Goal: Task Accomplishment & Management: Complete application form

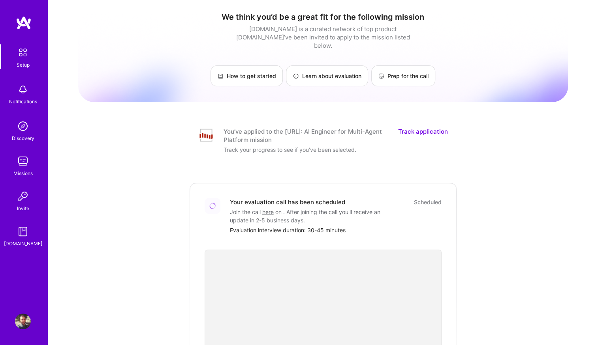
click at [423, 127] on link "Track application" at bounding box center [423, 135] width 50 height 17
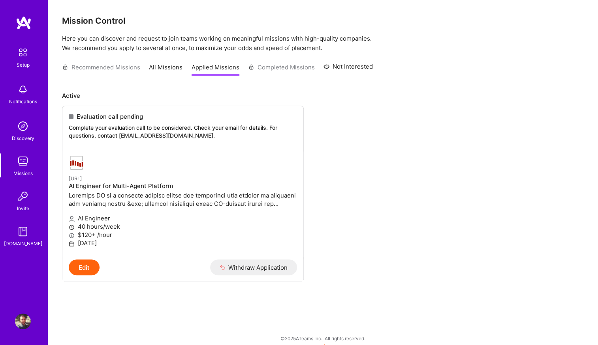
click at [24, 129] on img at bounding box center [23, 126] width 16 height 16
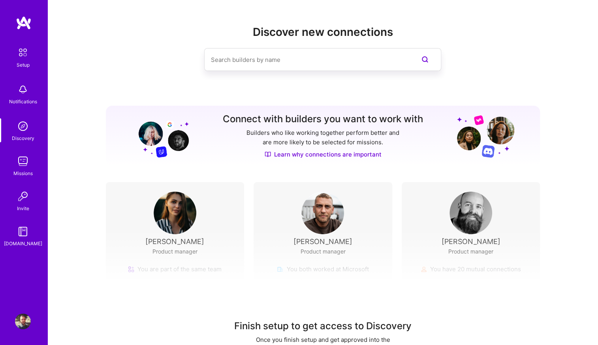
click at [21, 321] on img at bounding box center [23, 322] width 16 height 16
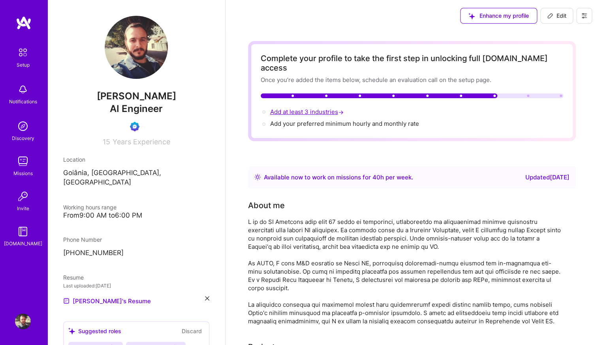
click at [326, 108] on span "Add at least 3 industries →" at bounding box center [307, 111] width 75 height 7
select select "BR"
select select "Right Now"
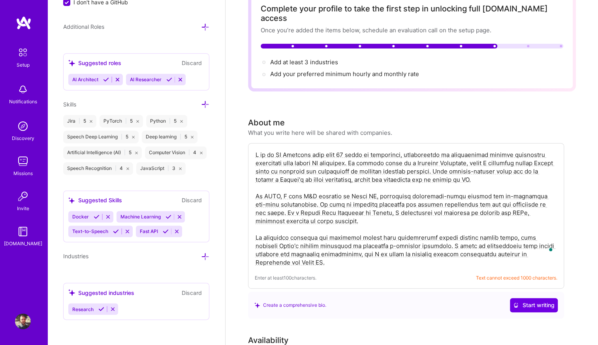
scroll to position [92, 0]
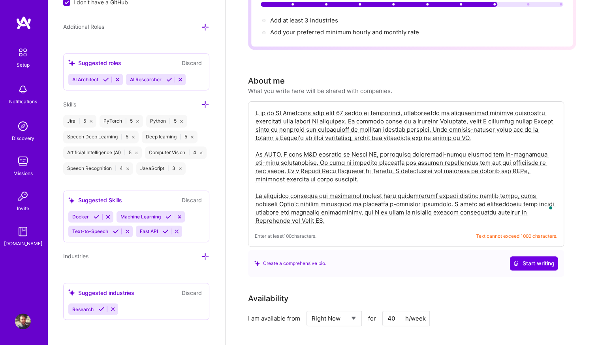
click at [339, 209] on textarea "To enrich screen reader interactions, please activate Accessibility in Grammarl…" at bounding box center [406, 167] width 302 height 118
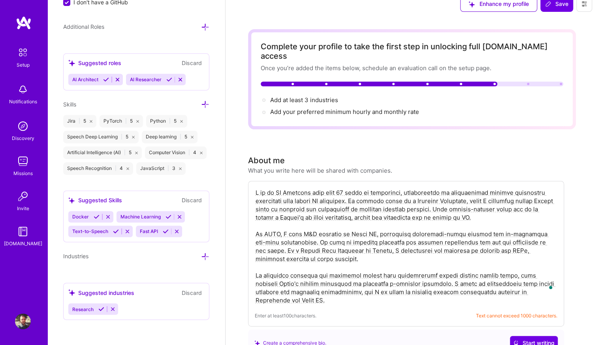
scroll to position [0, 0]
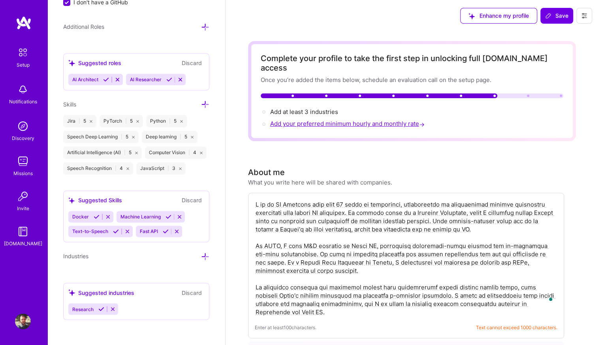
click at [308, 120] on span "Add your preferred minimum hourly and monthly rate →" at bounding box center [348, 123] width 156 height 7
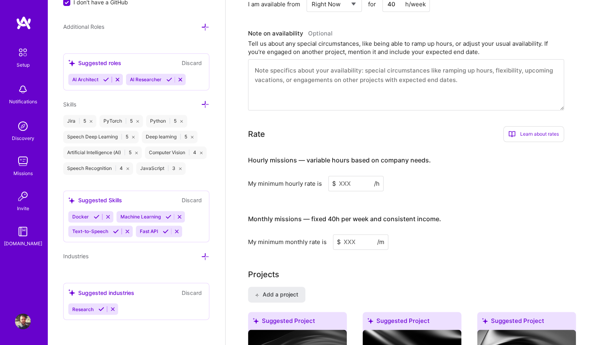
scroll to position [422, 0]
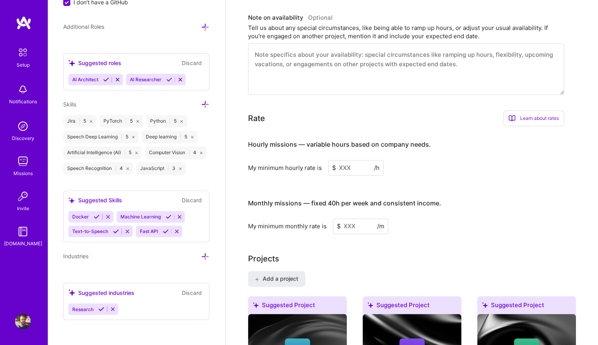
click at [358, 160] on input at bounding box center [355, 167] width 55 height 15
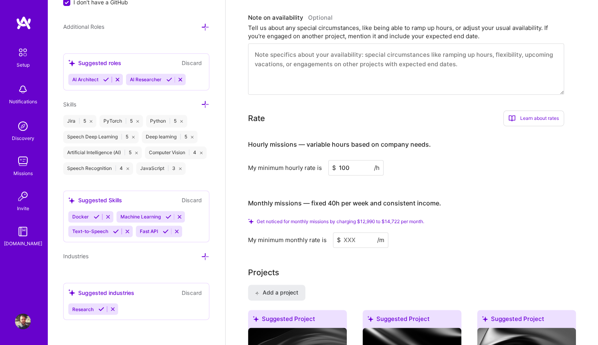
click at [361, 232] on input at bounding box center [360, 239] width 55 height 15
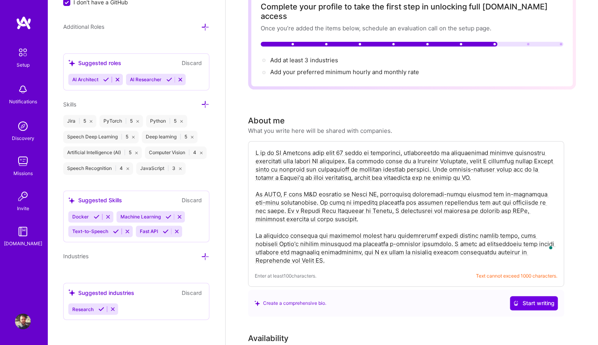
scroll to position [0, 0]
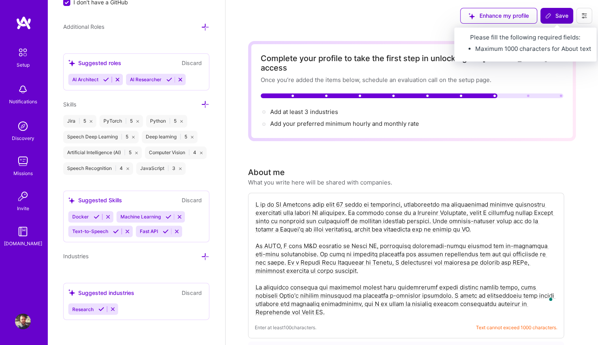
click at [555, 17] on span "Save" at bounding box center [556, 16] width 23 height 8
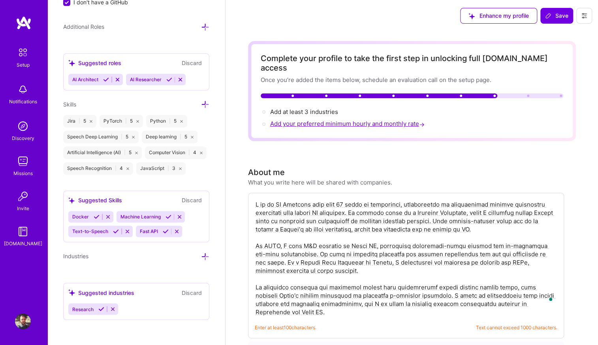
click at [356, 120] on span "Add your preferred minimum hourly and monthly rate →" at bounding box center [348, 123] width 156 height 7
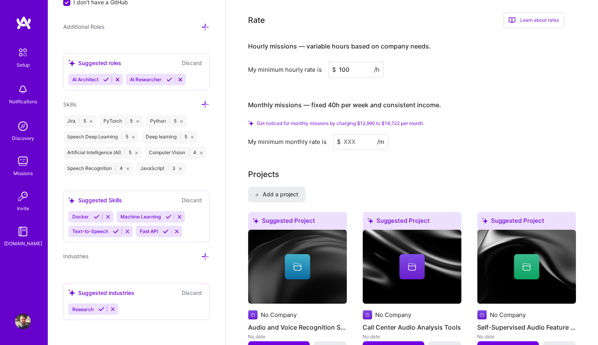
scroll to position [521, 0]
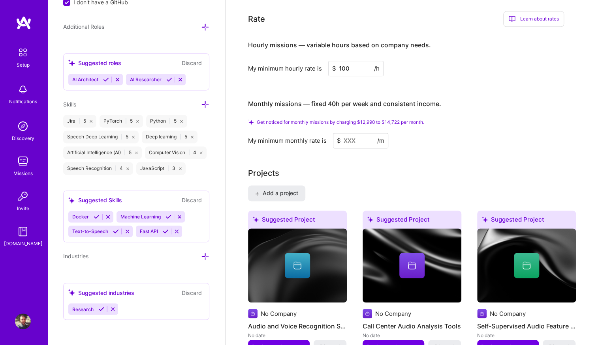
click at [364, 133] on input at bounding box center [360, 140] width 55 height 15
click at [350, 61] on input "100" at bounding box center [355, 68] width 55 height 15
type input "90"
click at [361, 133] on input at bounding box center [360, 140] width 55 height 15
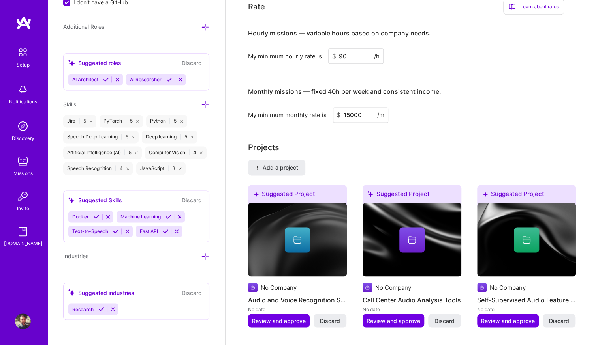
type input "15000"
click at [365, 142] on div "Projects" at bounding box center [412, 148] width 328 height 12
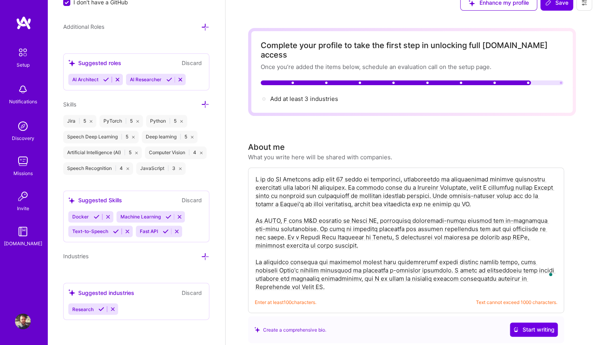
scroll to position [0, 0]
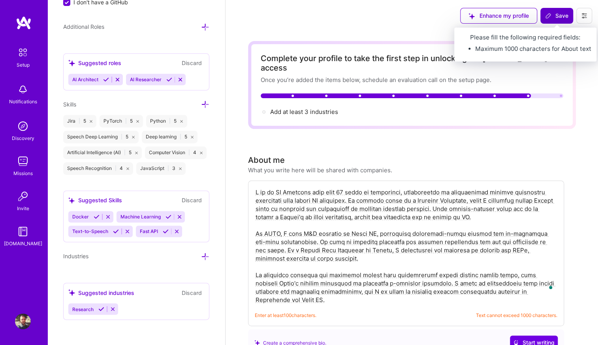
click at [554, 20] on span "Save" at bounding box center [556, 16] width 23 height 8
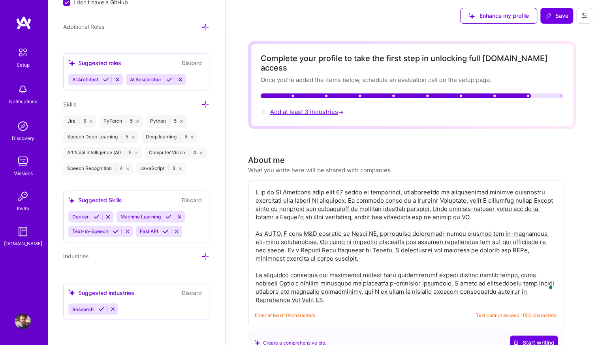
click at [295, 108] on span "Add at least 3 industries →" at bounding box center [307, 111] width 75 height 7
click at [307, 108] on span "Add at least 3 industries →" at bounding box center [307, 111] width 75 height 7
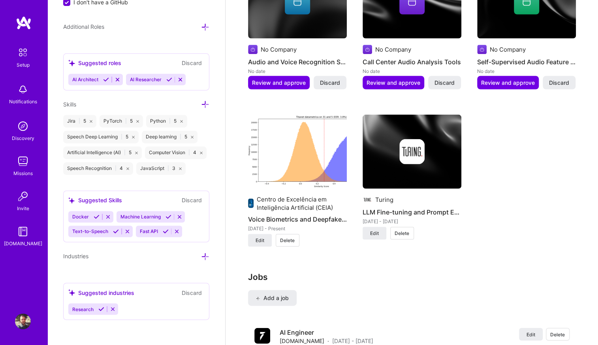
scroll to position [761, 0]
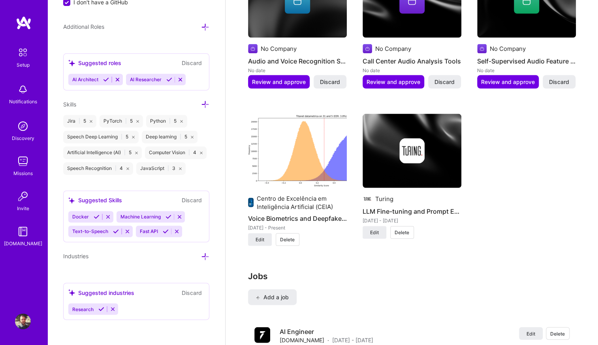
click at [201, 257] on icon at bounding box center [205, 257] width 8 height 8
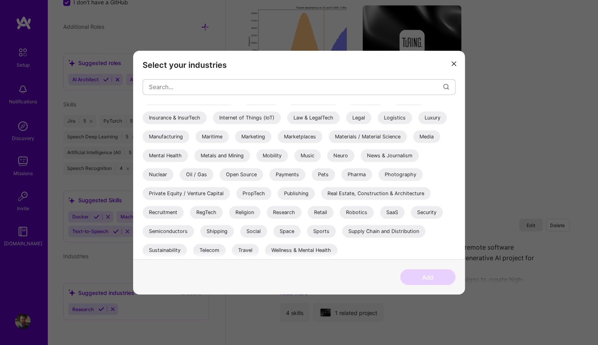
scroll to position [870, 0]
click at [213, 253] on div "Telecom" at bounding box center [209, 250] width 32 height 13
click at [412, 276] on button "Add" at bounding box center [427, 278] width 55 height 16
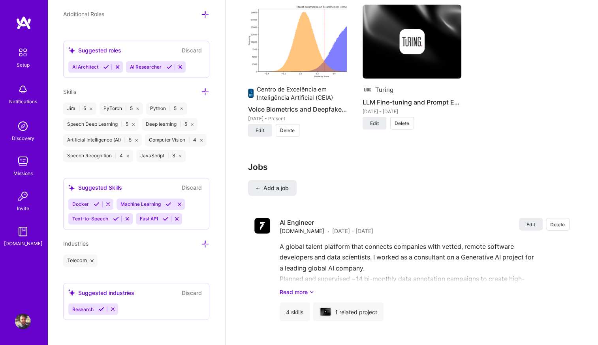
scroll to position [555, 0]
click at [101, 312] on icon at bounding box center [101, 309] width 6 height 6
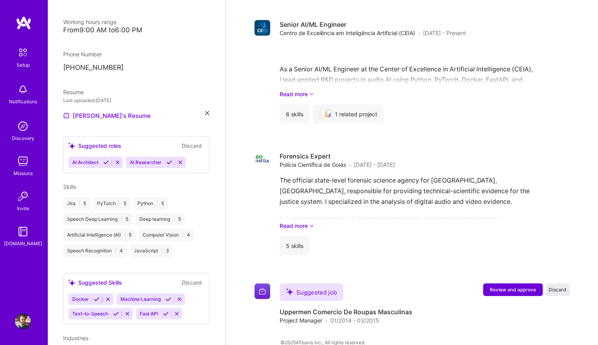
scroll to position [224, 0]
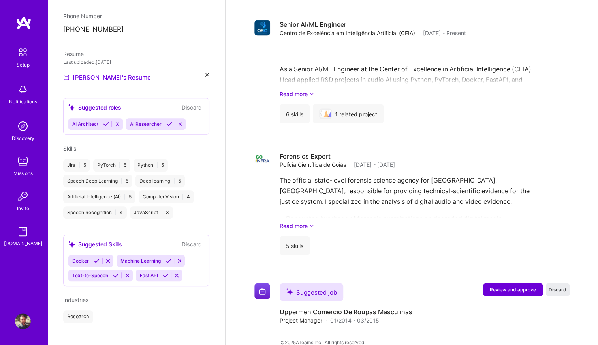
click at [86, 311] on div "Research" at bounding box center [78, 317] width 30 height 13
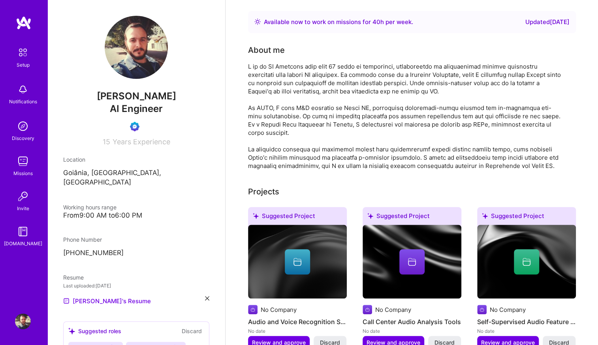
scroll to position [0, 0]
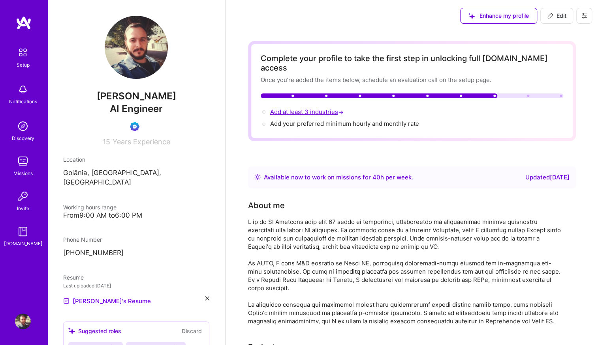
click at [308, 108] on span "Add at least 3 industries →" at bounding box center [307, 111] width 75 height 7
select select "BR"
select select "Right Now"
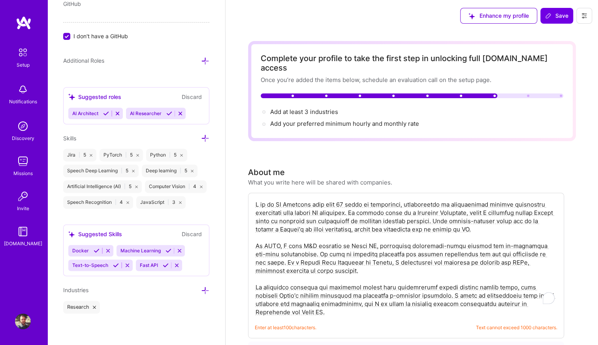
scroll to position [508, 0]
click at [201, 289] on icon at bounding box center [205, 291] width 8 height 8
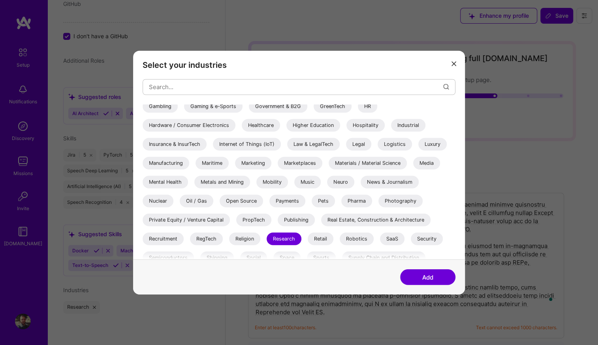
scroll to position [239, 0]
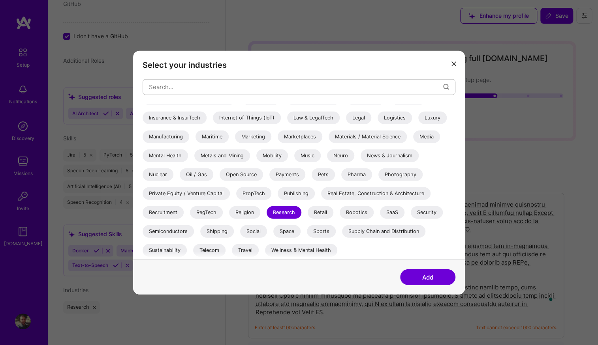
click at [217, 252] on div "Telecom" at bounding box center [209, 250] width 32 height 13
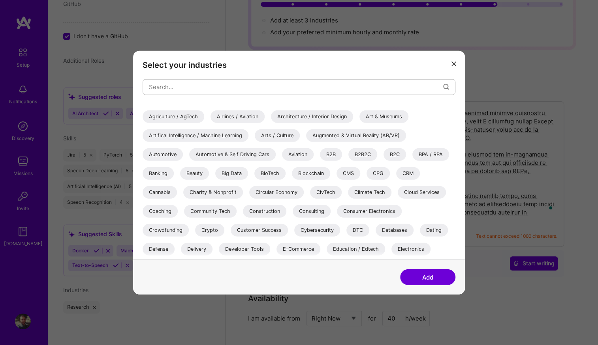
scroll to position [8, 0]
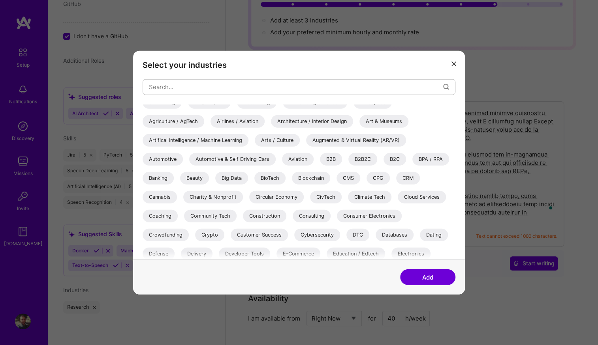
click at [191, 141] on div "Artifical Intelligence / Machine Learning" at bounding box center [195, 140] width 106 height 13
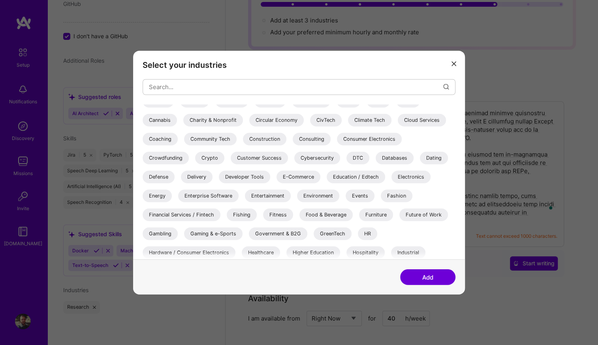
scroll to position [239, 0]
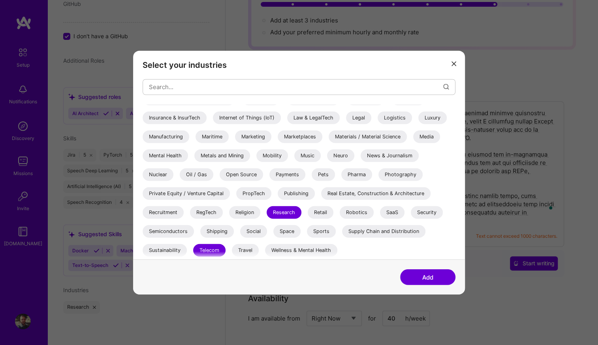
click at [417, 276] on button "Add" at bounding box center [427, 278] width 55 height 16
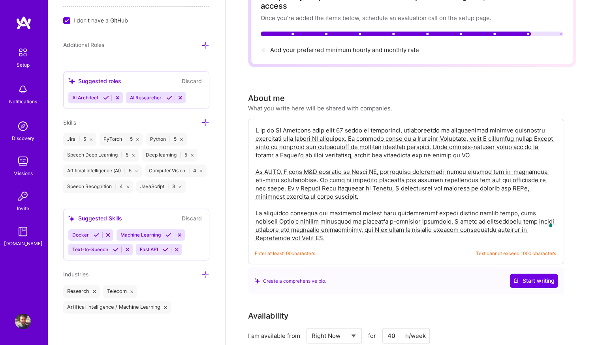
scroll to position [0, 0]
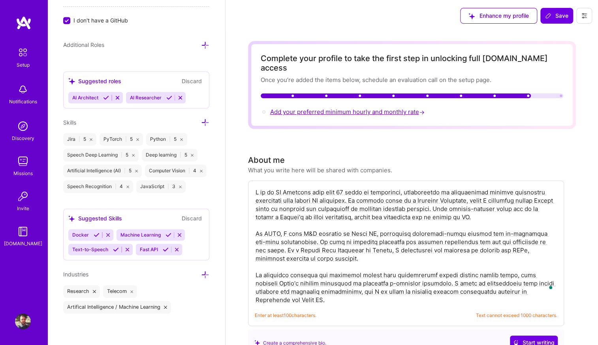
click at [355, 108] on span "Add your preferred minimum hourly and monthly rate →" at bounding box center [348, 111] width 156 height 7
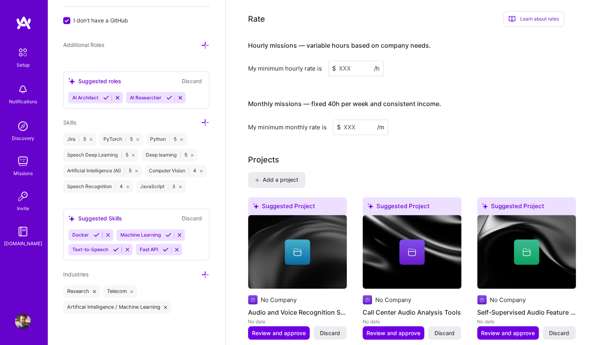
scroll to position [510, 0]
click at [354, 60] on input at bounding box center [355, 67] width 55 height 15
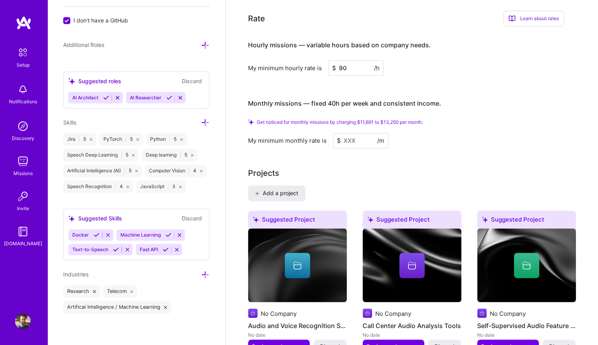
type input "90"
click at [360, 133] on input at bounding box center [360, 140] width 55 height 15
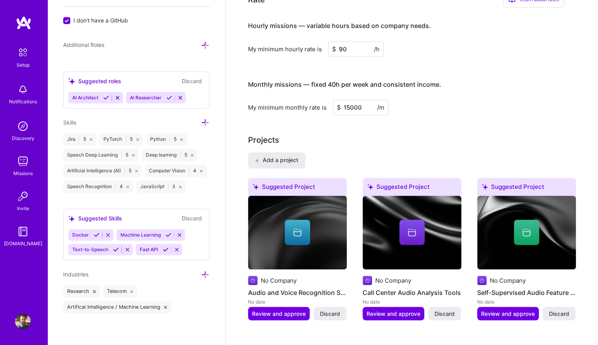
type input "15000"
click at [369, 126] on div "Complete your profile to unlock full [DOMAIN_NAME] access Once you've completed…" at bounding box center [412, 269] width 328 height 1477
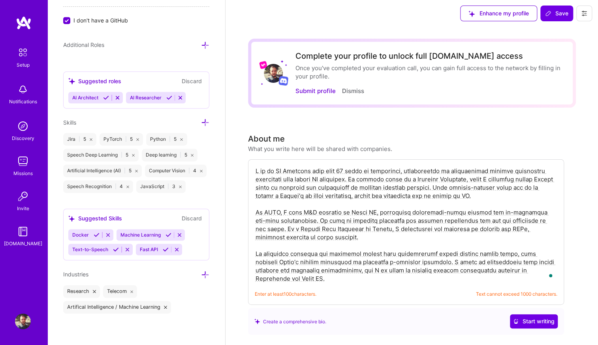
scroll to position [0, 0]
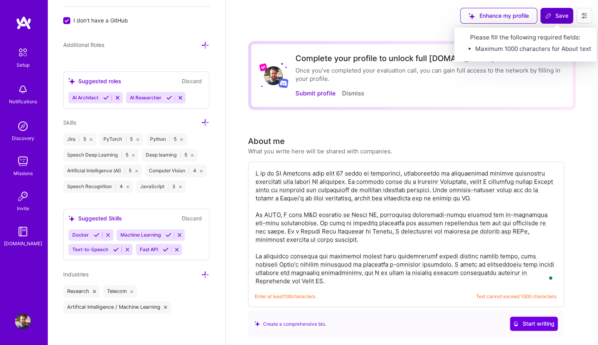
click at [557, 18] on span "Save" at bounding box center [556, 16] width 23 height 8
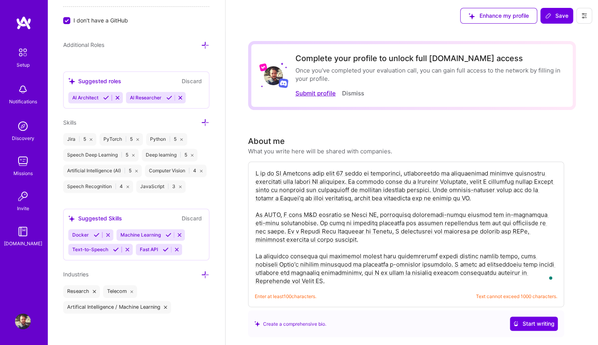
click at [316, 95] on button "Submit profile" at bounding box center [315, 93] width 40 height 8
click at [313, 94] on button "Submit profile" at bounding box center [315, 93] width 40 height 8
click at [311, 94] on button "Submit profile" at bounding box center [315, 93] width 40 height 8
click at [309, 93] on button "Submit profile" at bounding box center [315, 93] width 40 height 8
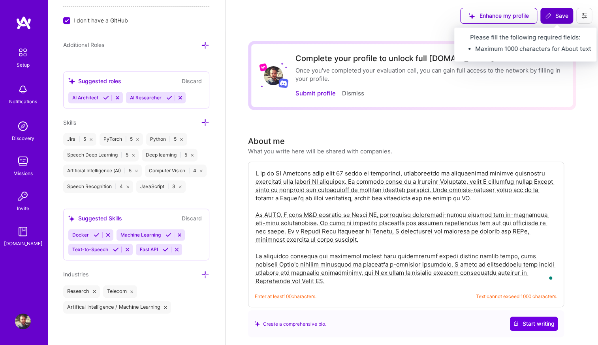
click at [565, 15] on span "Save" at bounding box center [556, 16] width 23 height 8
click at [562, 17] on span "Save" at bounding box center [556, 16] width 23 height 8
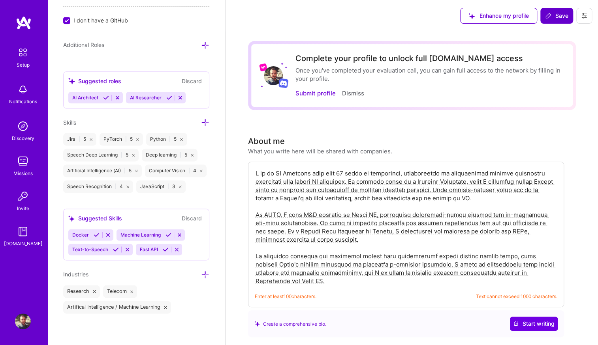
click at [562, 17] on span "Save" at bounding box center [556, 16] width 23 height 8
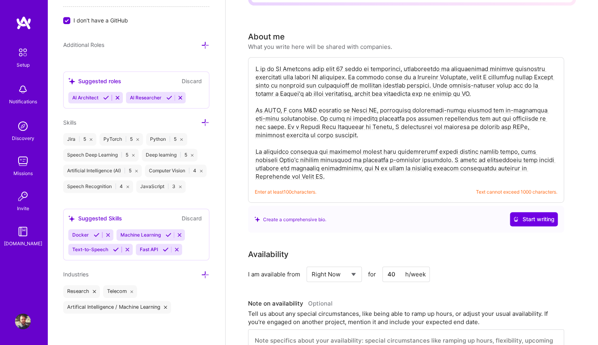
scroll to position [106, 0]
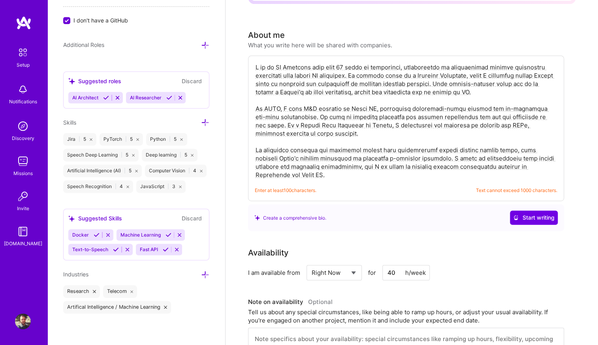
click at [340, 176] on textarea "To enrich screen reader interactions, please activate Accessibility in Grammarl…" at bounding box center [406, 121] width 302 height 118
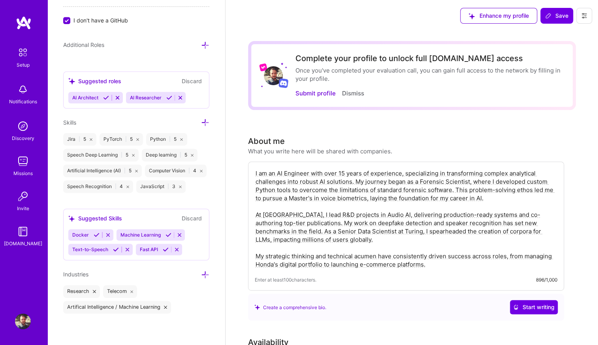
scroll to position [0, 0]
type textarea "I am an AI Engineer with over 15 years of experience, specializing in transform…"
click at [557, 16] on span "Save" at bounding box center [556, 16] width 23 height 8
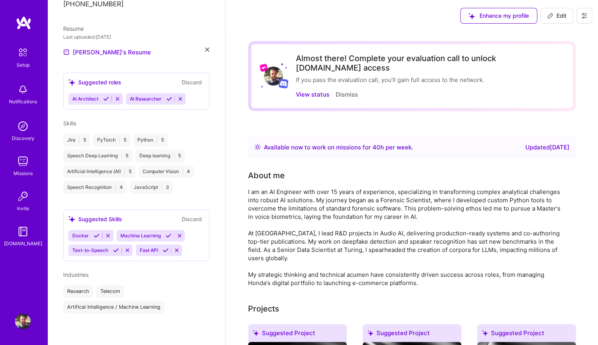
scroll to position [240, 0]
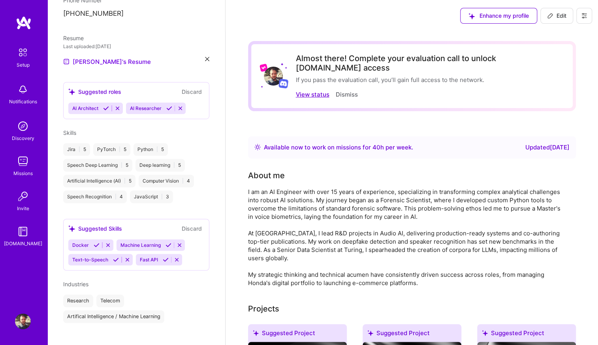
click at [321, 90] on button "View status" at bounding box center [313, 94] width 34 height 8
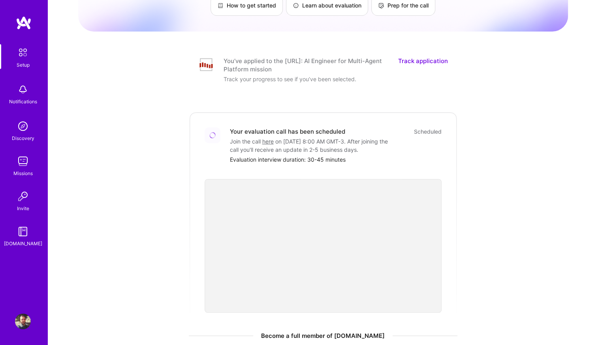
scroll to position [120, 0]
